Goal: Ask a question

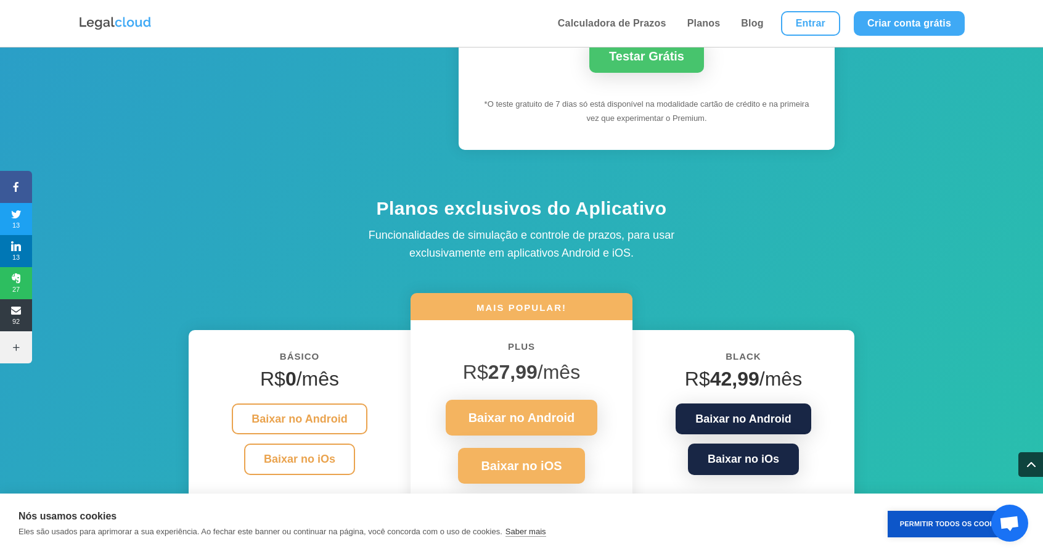
scroll to position [1357, 0]
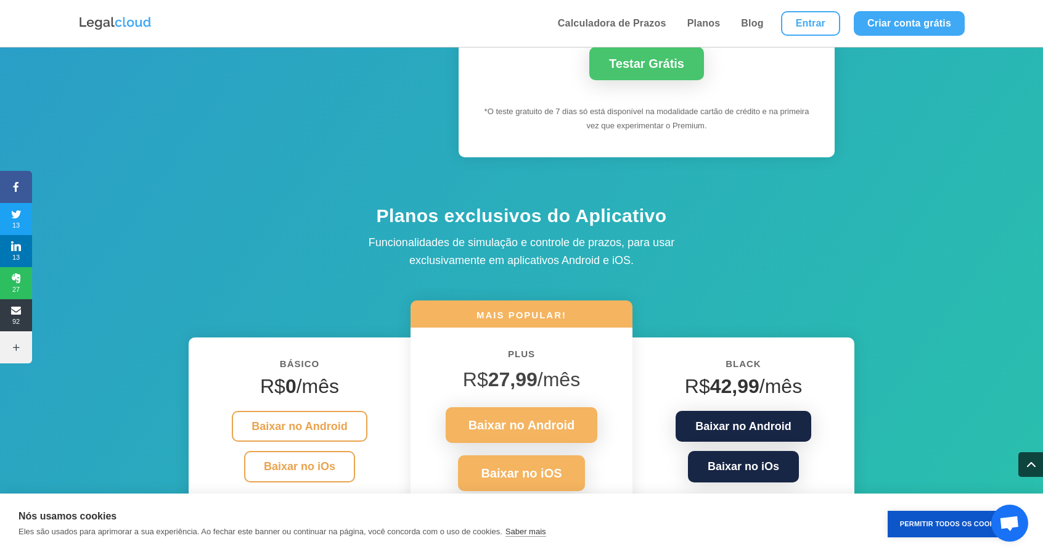
click at [753, 350] on div "Black R$ 42,99 /mês Baixar no Android Baixar no iOs N Tudo do plano Plus N Moni…" at bounding box center [744, 465] width 222 height 257
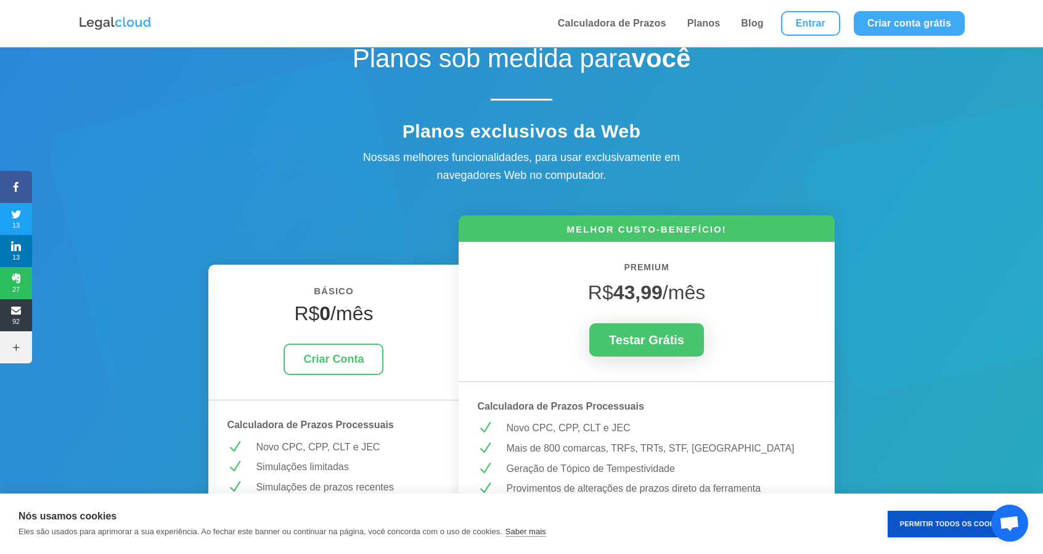
scroll to position [0, 0]
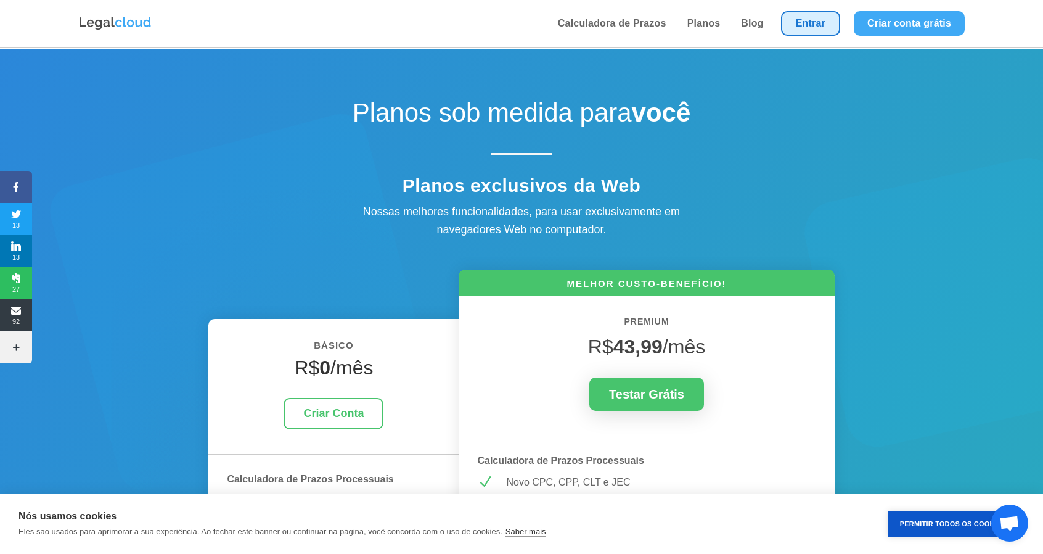
click at [824, 23] on link "Entrar" at bounding box center [810, 23] width 59 height 25
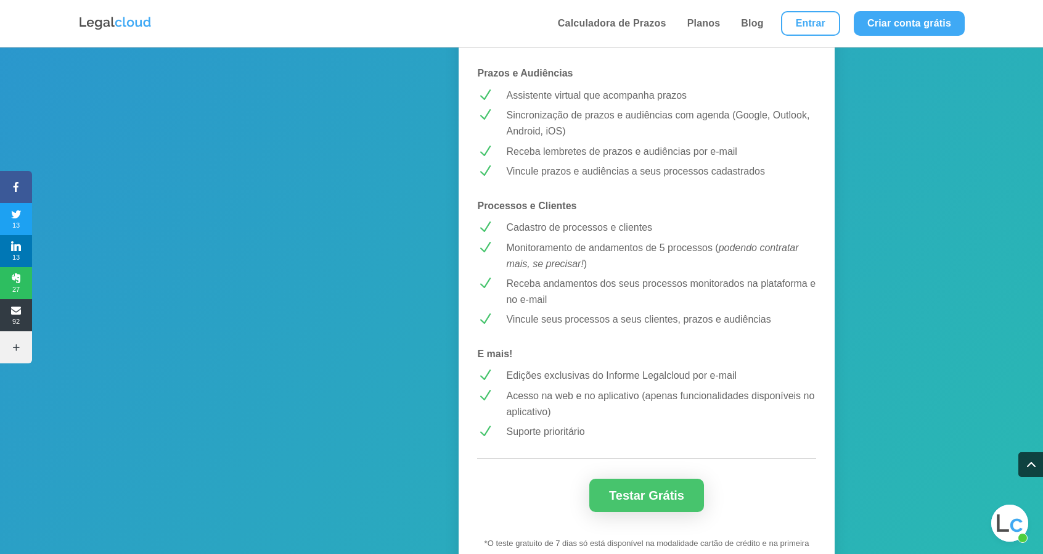
scroll to position [863, 0]
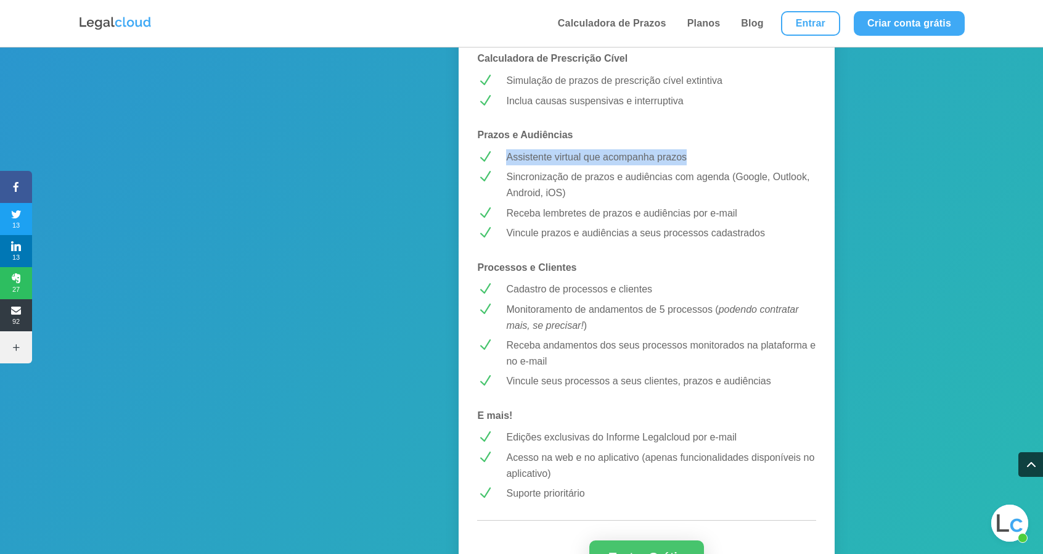
drag, startPoint x: 509, startPoint y: 157, endPoint x: 689, endPoint y: 155, distance: 179.5
click at [689, 155] on p "Assistente virtual que acompanha prazos" at bounding box center [661, 157] width 310 height 16
copy p "Assistente virtual que acompanha prazos"
click at [995, 517] on span "Bate-papo aberto" at bounding box center [1010, 522] width 37 height 37
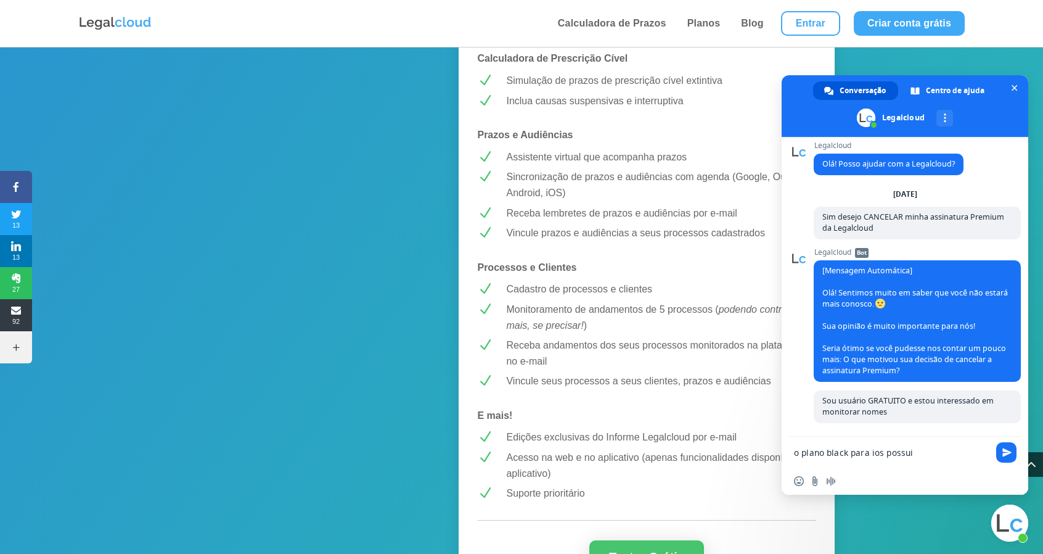
paste textarea "Assistente virtual que acompanha prazos"
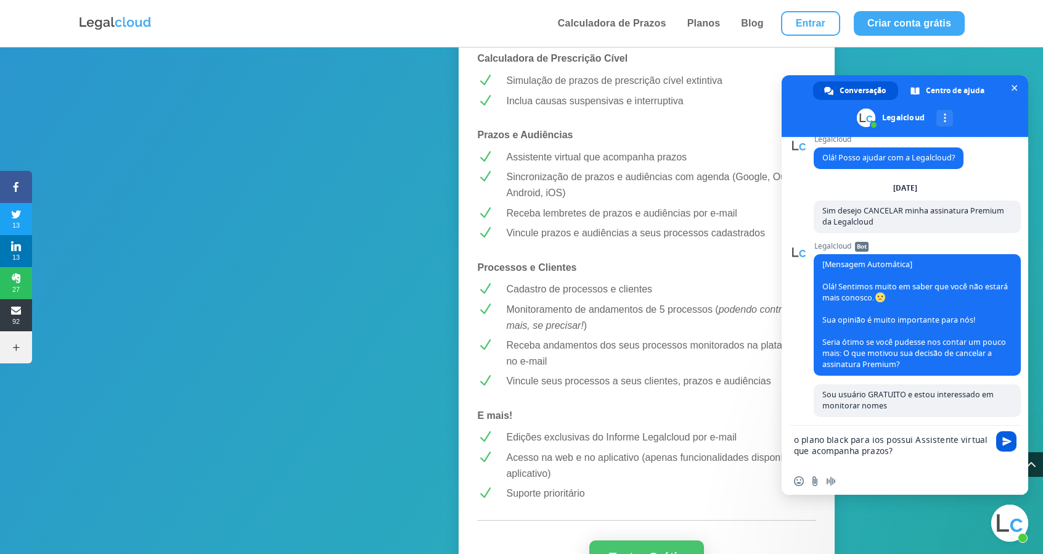
type textarea "o plano black para ios possui Assistente virtual que acompanha prazos?"
click at [1005, 441] on span "Enviar" at bounding box center [1007, 441] width 9 height 9
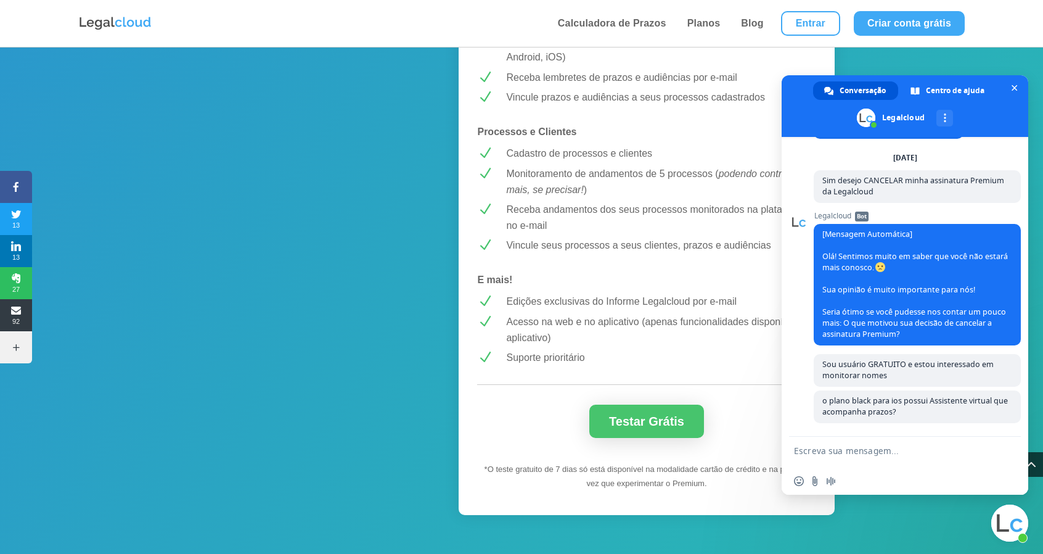
scroll to position [1048, 0]
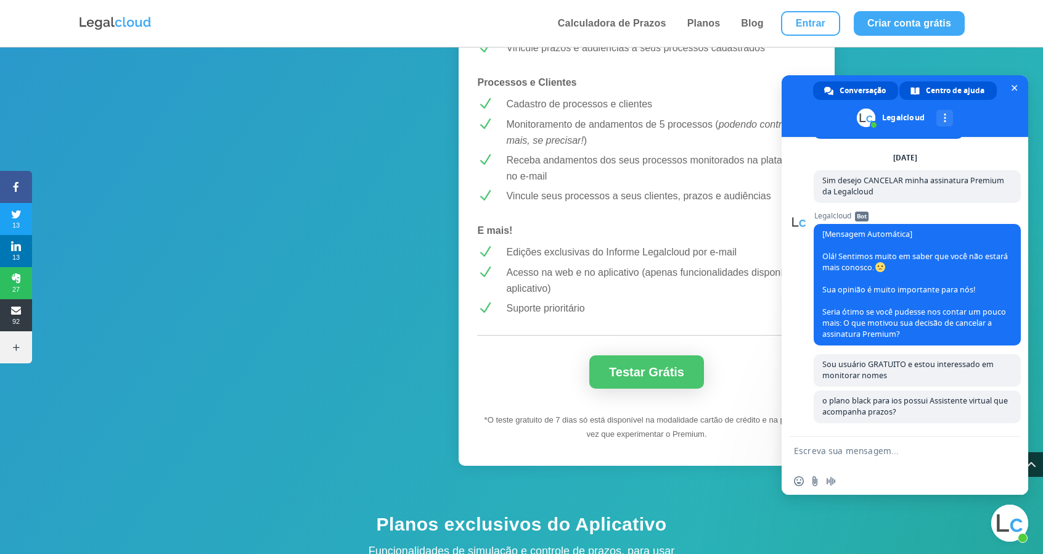
click at [934, 86] on span "Centro de ajuda" at bounding box center [955, 90] width 59 height 18
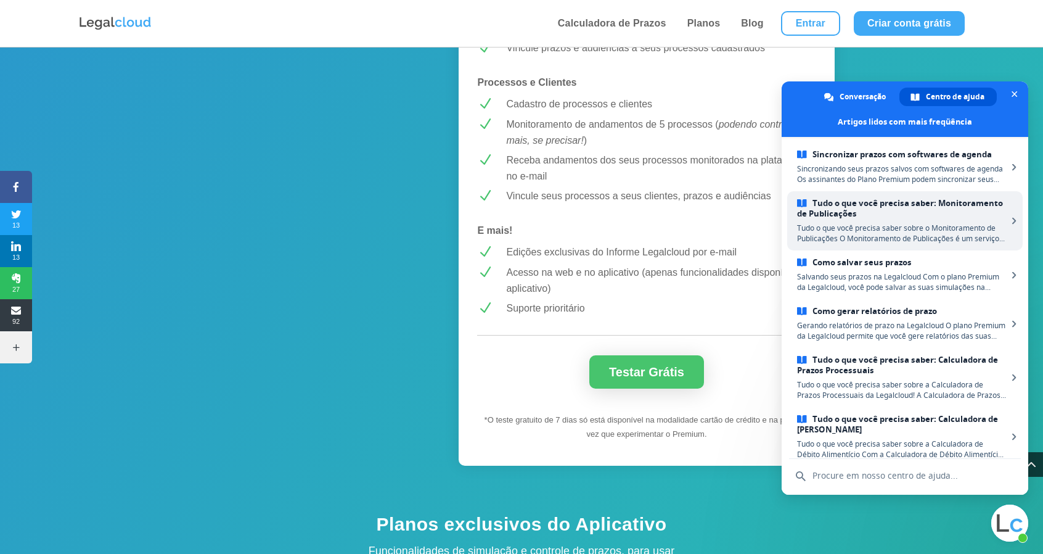
click at [870, 220] on link "Tudo o que você precisa saber: Monitoramento de Publicações Tudo o que você pre…" at bounding box center [905, 220] width 236 height 59
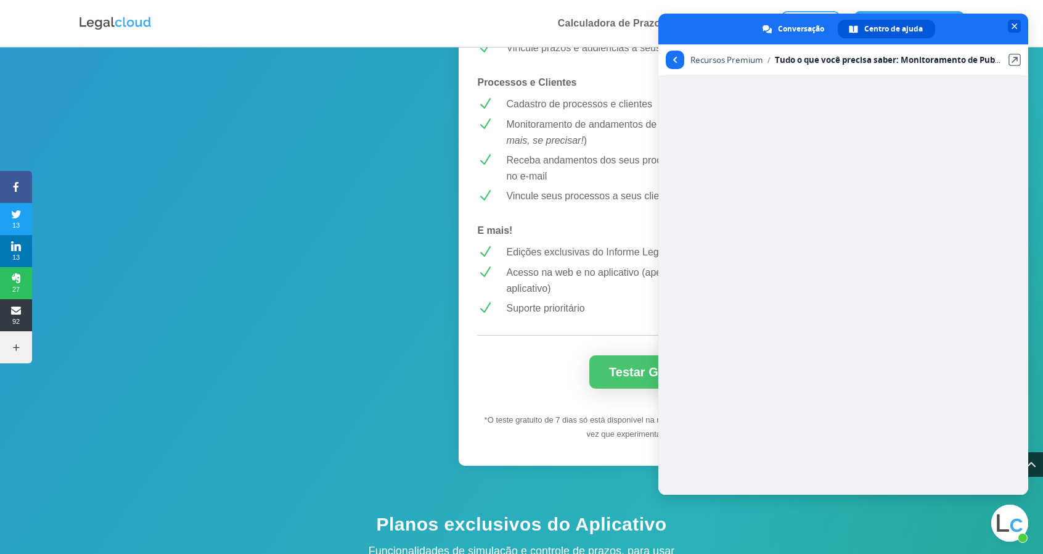
click at [1018, 28] on span "Bate-papo" at bounding box center [1014, 26] width 13 height 13
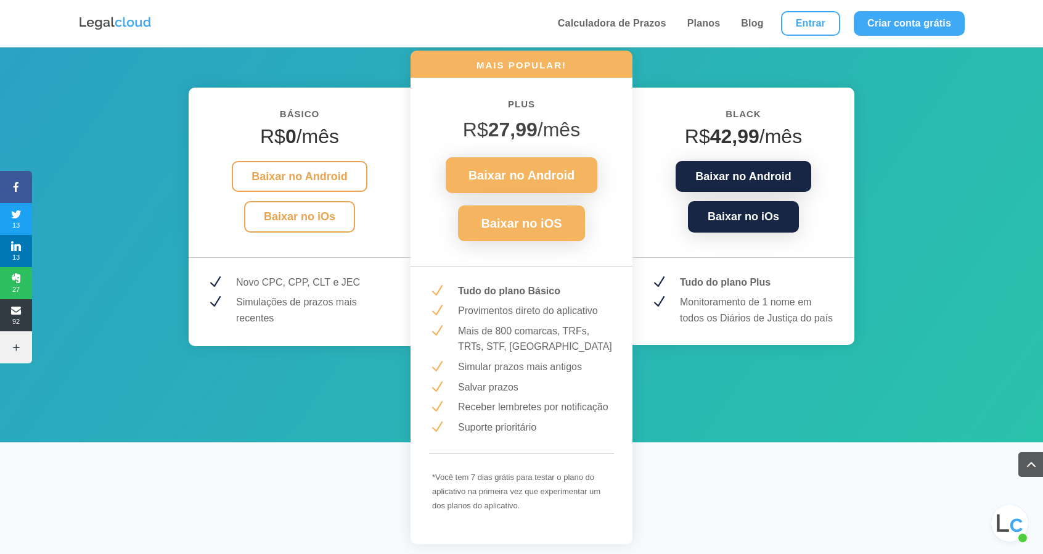
scroll to position [1603, 0]
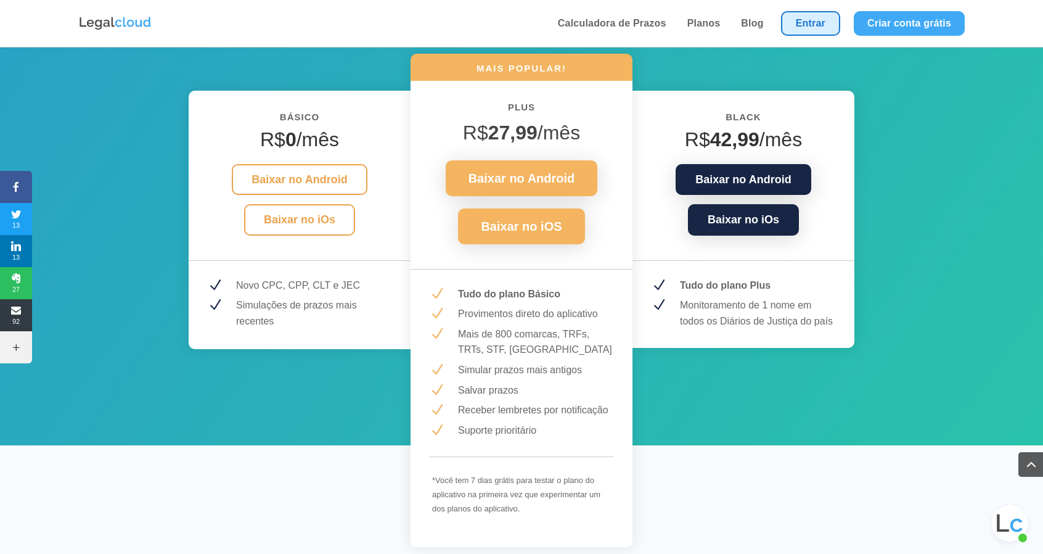
click at [812, 14] on link "Entrar" at bounding box center [810, 23] width 59 height 25
